Goal: Transaction & Acquisition: Download file/media

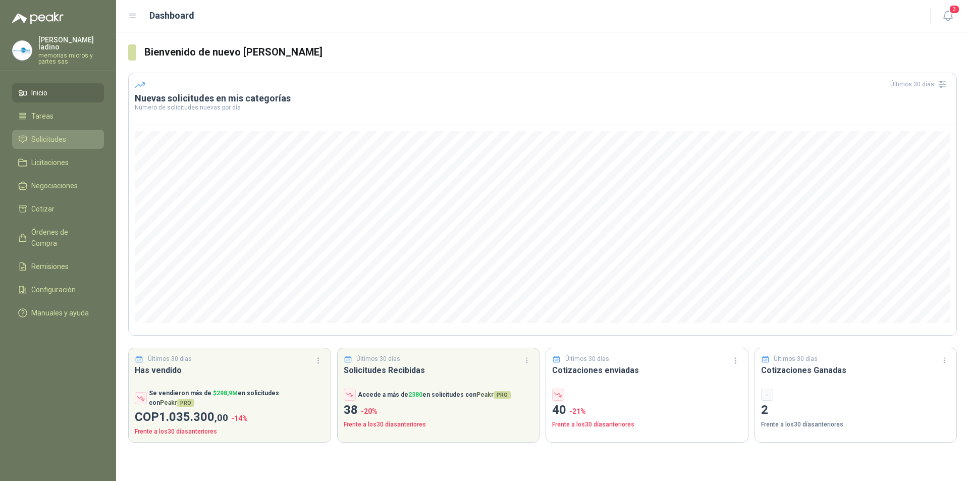
click at [42, 134] on span "Solicitudes" at bounding box center [48, 139] width 35 height 11
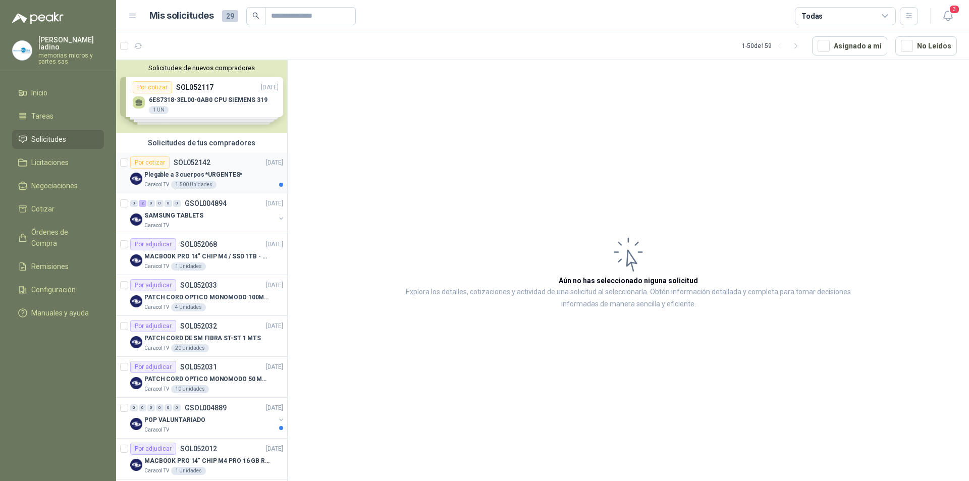
click at [146, 163] on div "Por cotizar" at bounding box center [149, 162] width 39 height 12
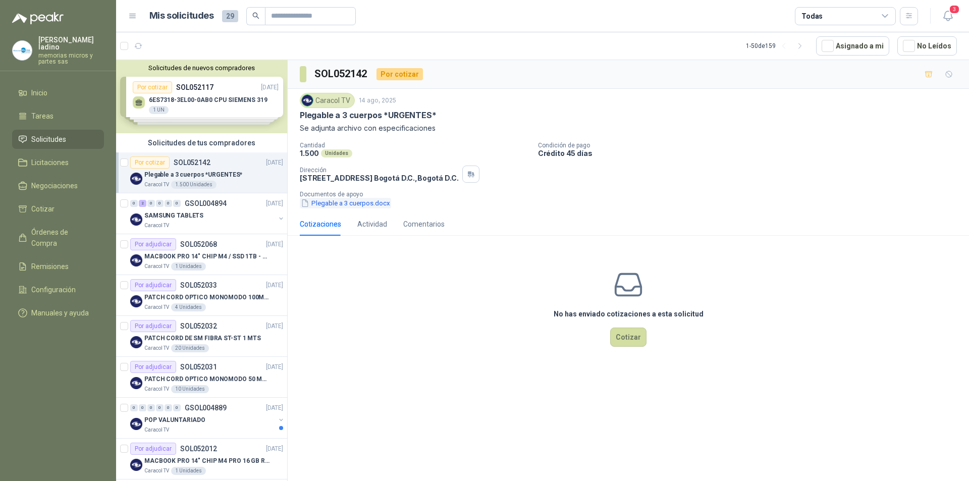
click at [324, 202] on button "Plegable a 3 cuerpos.docx" at bounding box center [345, 203] width 91 height 11
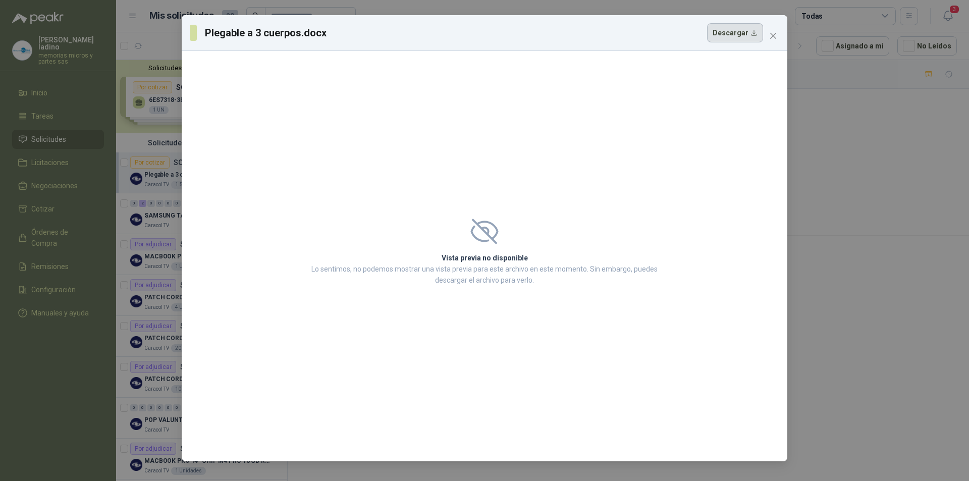
click at [726, 36] on button "Descargar" at bounding box center [735, 32] width 56 height 19
click at [778, 35] on span "Close" at bounding box center [773, 36] width 16 height 8
